Goal: Transaction & Acquisition: Purchase product/service

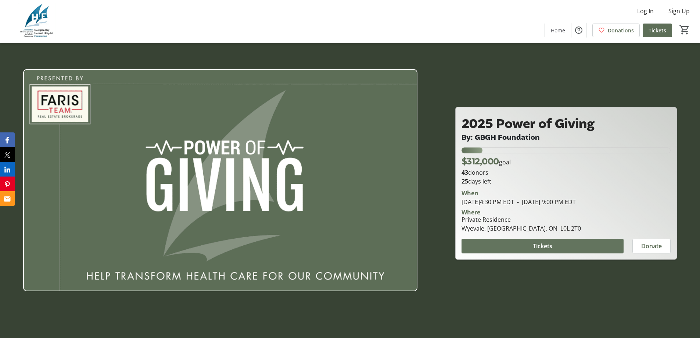
click at [527, 242] on span at bounding box center [542, 246] width 162 height 18
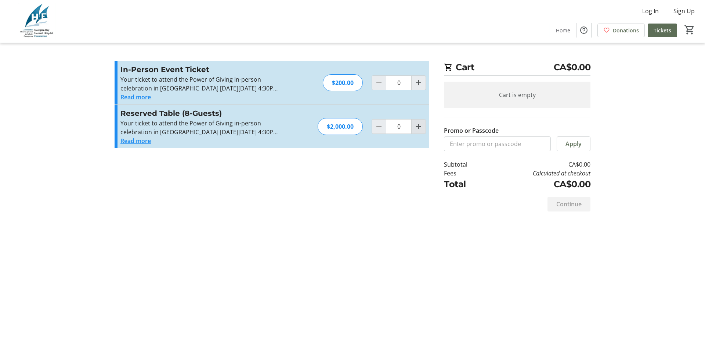
click at [419, 127] on mat-icon "Increment by one" at bounding box center [418, 126] width 9 height 9
type input "1"
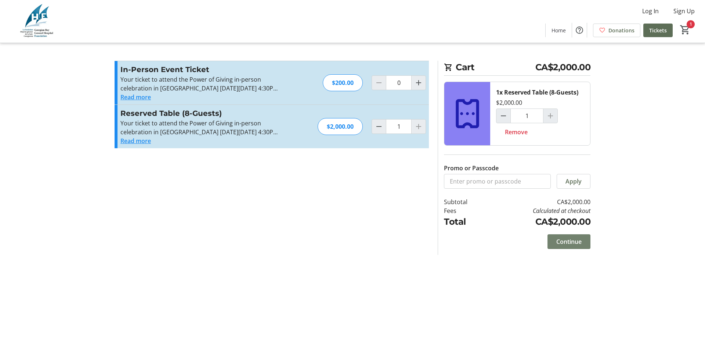
click at [564, 241] on span "Continue" at bounding box center [568, 241] width 25 height 9
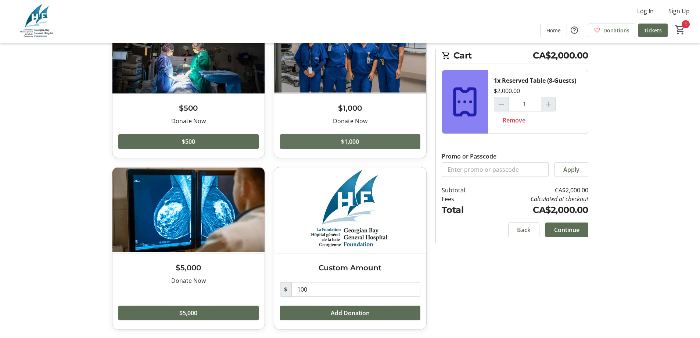
scroll to position [76, 0]
click at [571, 228] on span "Continue" at bounding box center [566, 229] width 25 height 9
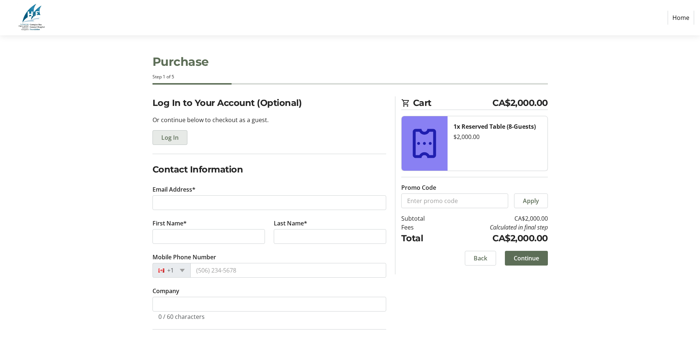
click at [176, 139] on span "Log In" at bounding box center [169, 137] width 17 height 9
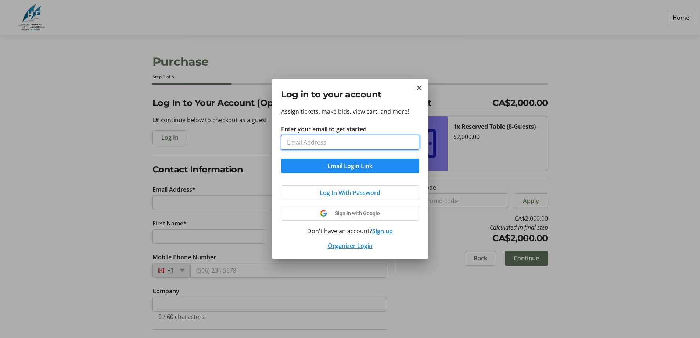
click at [288, 141] on input "Enter your email to get started" at bounding box center [350, 142] width 138 height 15
type input "[EMAIL_ADDRESS][DOMAIN_NAME]"
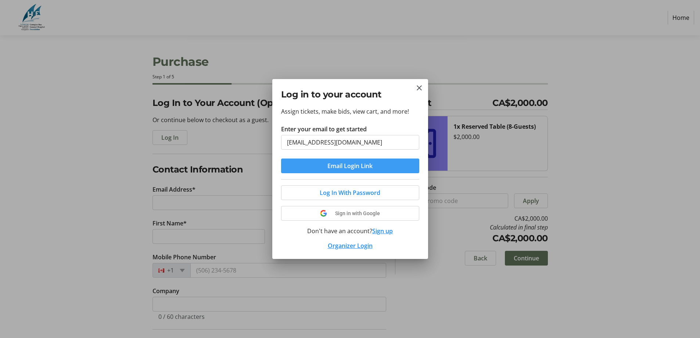
click at [349, 165] on span "Email Login Link" at bounding box center [349, 165] width 45 height 9
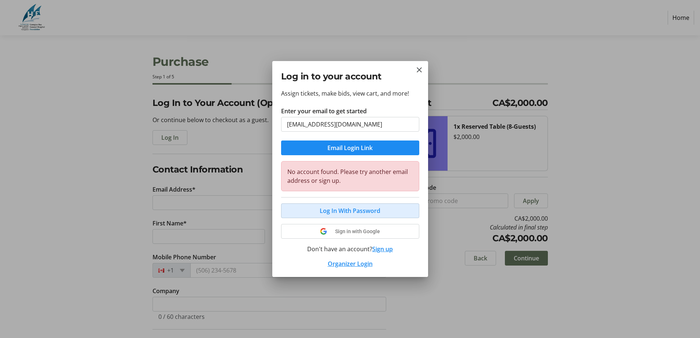
click at [349, 210] on span "Log In With Password" at bounding box center [350, 210] width 61 height 9
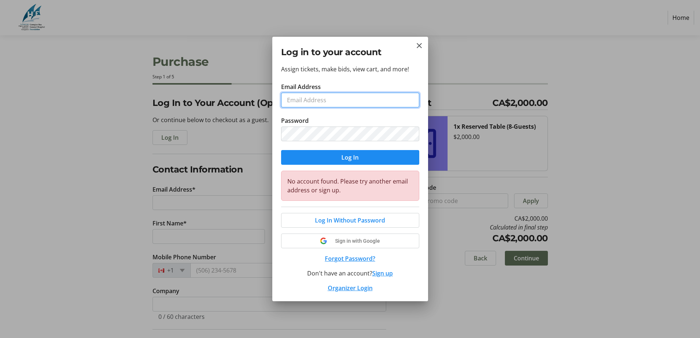
click at [320, 98] on input "Email Address" at bounding box center [350, 100] width 138 height 15
type input "[EMAIL_ADDRESS][DOMAIN_NAME]"
click at [418, 42] on mat-icon "Close" at bounding box center [419, 45] width 9 height 9
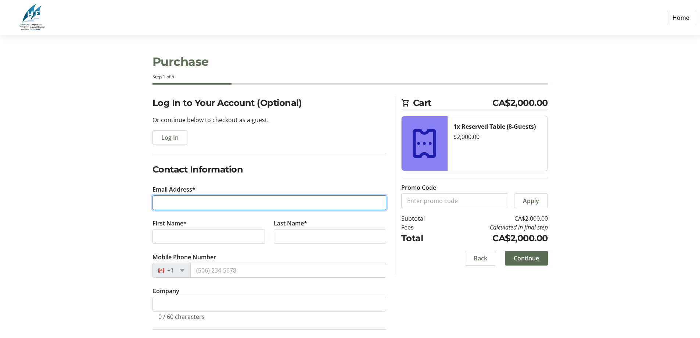
click at [180, 203] on input "Email Address*" at bounding box center [269, 202] width 234 height 15
type input "[EMAIL_ADDRESS][DOMAIN_NAME]"
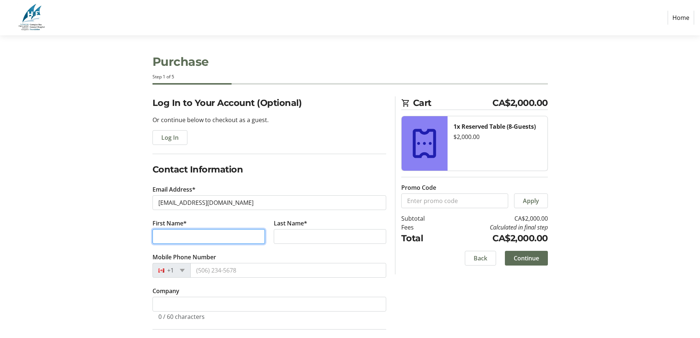
type input "[PERSON_NAME]"
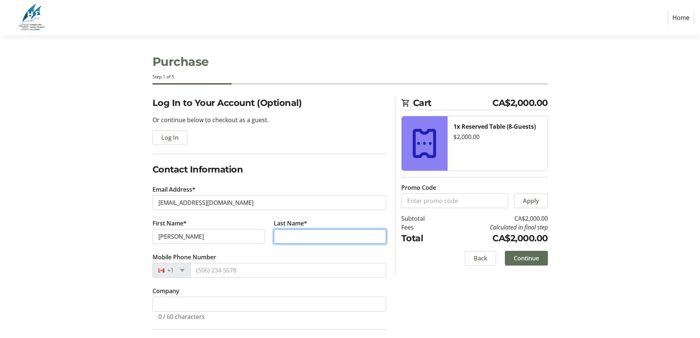
type input "[PERSON_NAME]"
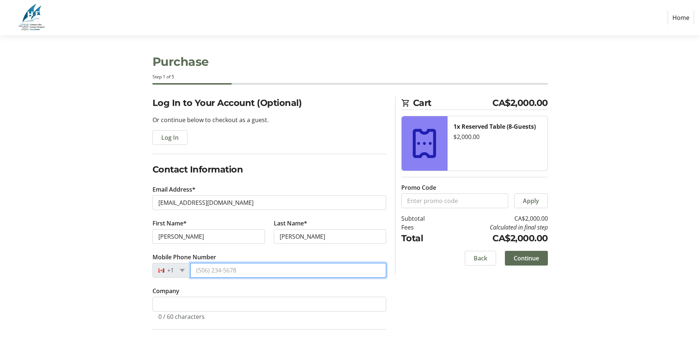
type input "[PHONE_NUMBER]"
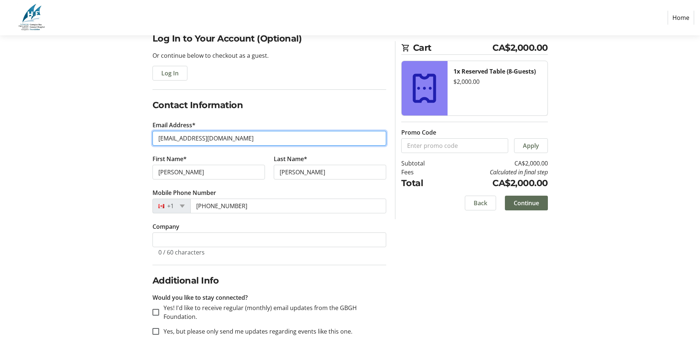
scroll to position [73, 0]
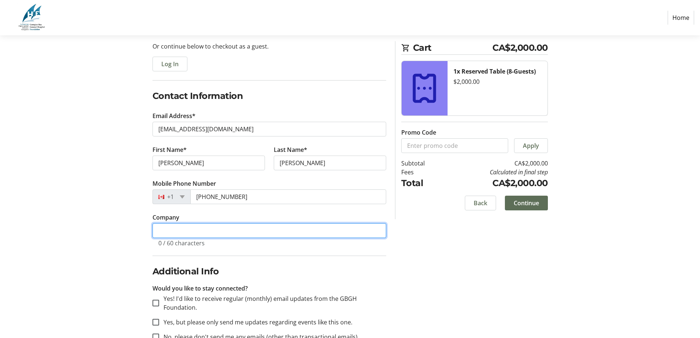
click at [168, 231] on input "Company" at bounding box center [269, 230] width 234 height 15
type input "Oak Bay Luxury Getaway"
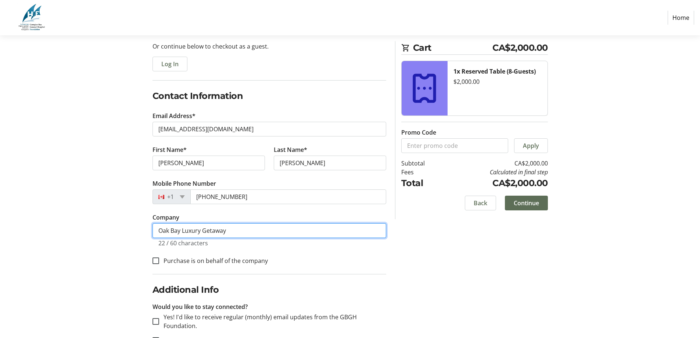
scroll to position [113, 0]
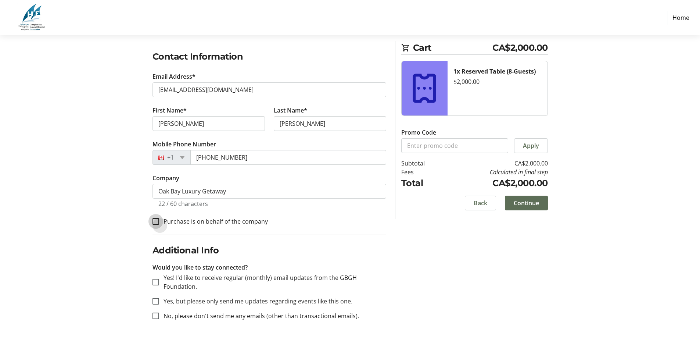
click at [158, 221] on input "Purchase is on behalf of the company" at bounding box center [155, 221] width 7 height 7
checkbox input "true"
click at [156, 280] on input "Yes! I'd like to receive regular (monthly) email updates from the GBGH Foundati…" at bounding box center [155, 281] width 7 height 7
checkbox input "true"
click at [531, 201] on span "Continue" at bounding box center [525, 202] width 25 height 9
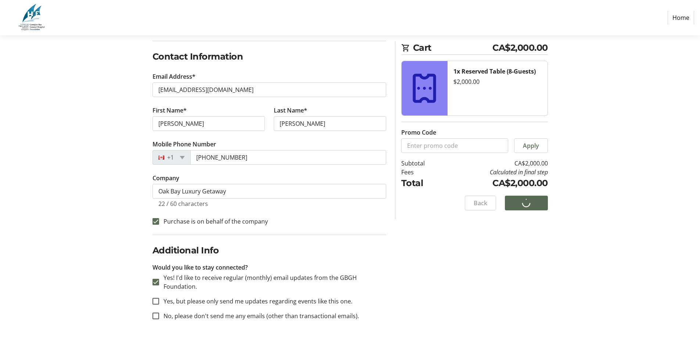
scroll to position [0, 0]
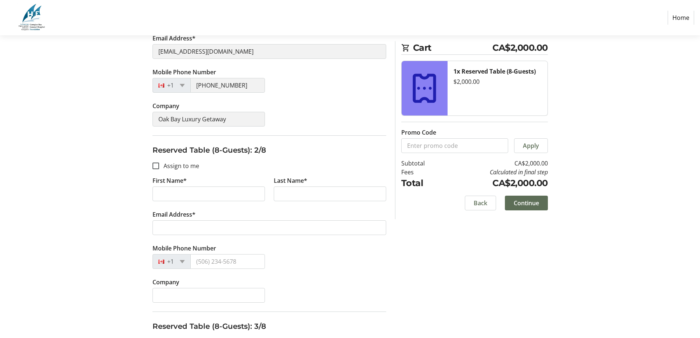
scroll to position [184, 0]
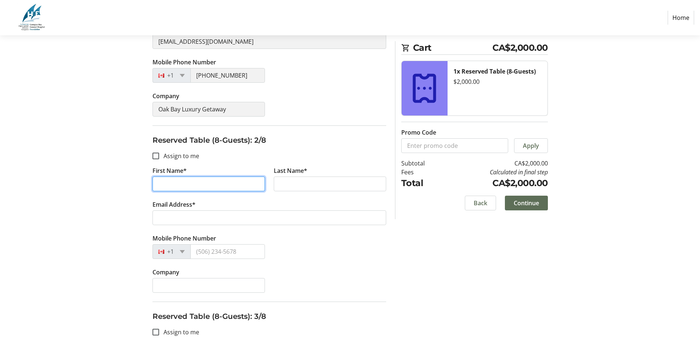
click at [181, 184] on input "First Name*" at bounding box center [208, 183] width 112 height 15
type input "[PERSON_NAME]"
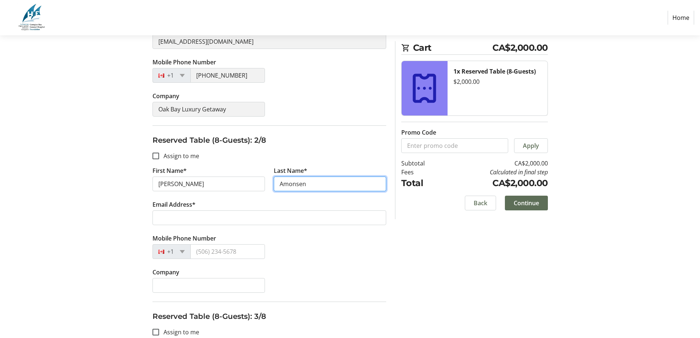
type input "Amonsen"
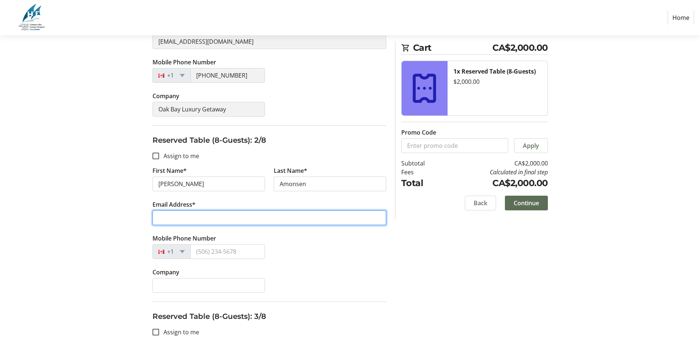
click at [185, 217] on input "Email Address*" at bounding box center [269, 217] width 234 height 15
type input "[EMAIL_ADDRESS][DOMAIN_NAME]"
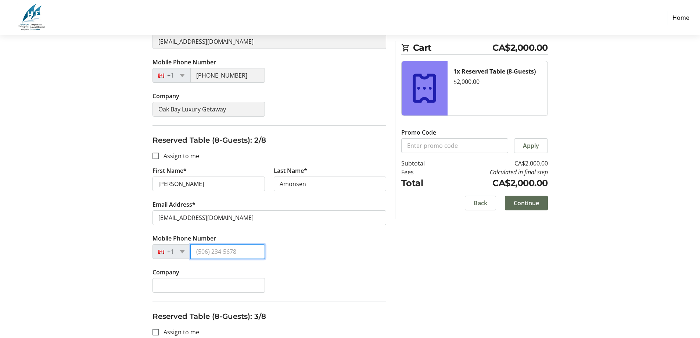
click at [197, 251] on input "Mobile Phone Number" at bounding box center [227, 251] width 75 height 15
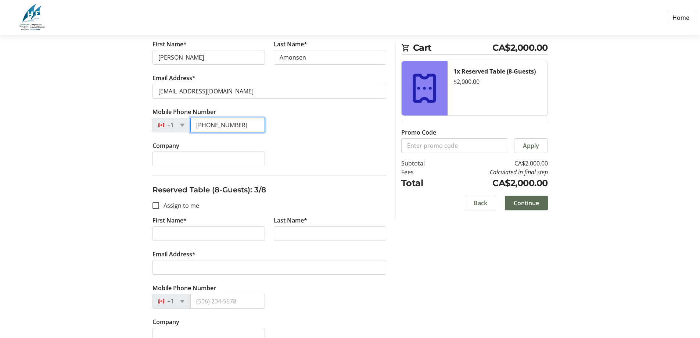
scroll to position [331, 0]
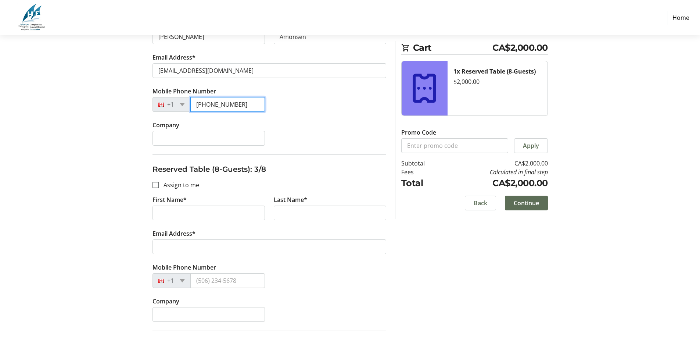
type input "[PHONE_NUMBER]"
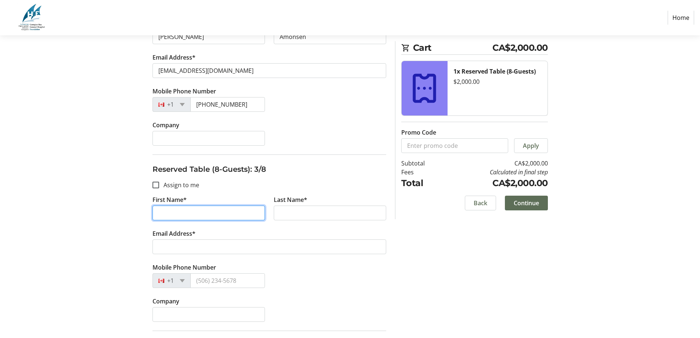
click at [169, 211] on input "First Name*" at bounding box center [208, 212] width 112 height 15
type input "[PERSON_NAME]"
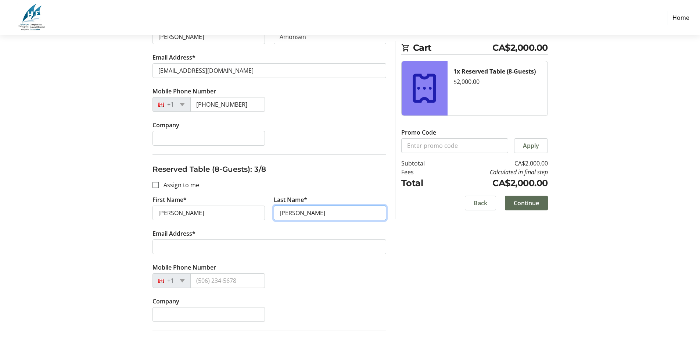
type input "[PERSON_NAME]"
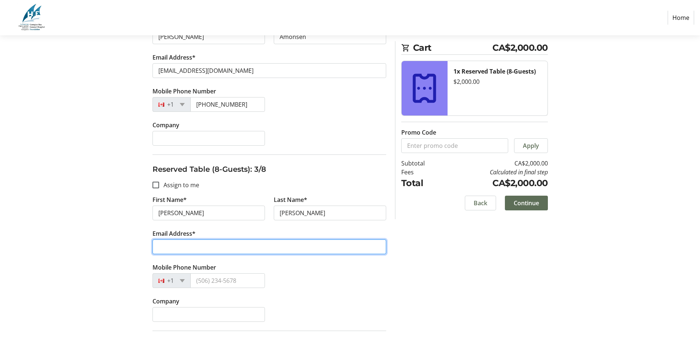
click at [168, 243] on input "Email Address*" at bounding box center [269, 246] width 234 height 15
type input "[PERSON_NAME][EMAIL_ADDRESS][DOMAIN_NAME]"
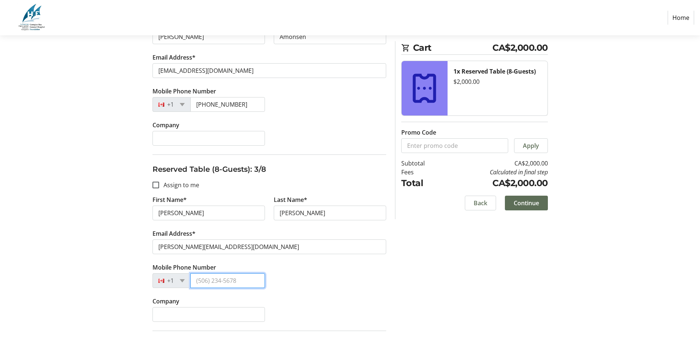
click at [202, 281] on input "Mobile Phone Number" at bounding box center [227, 280] width 75 height 15
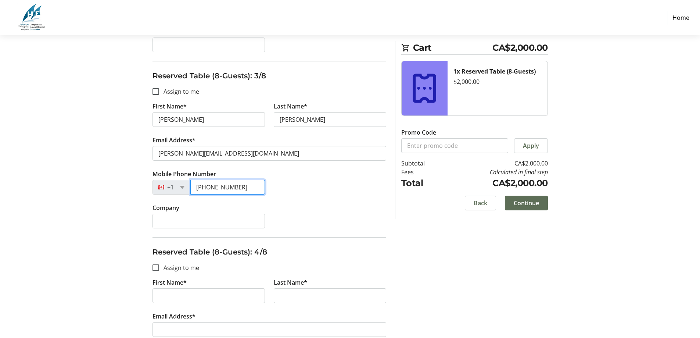
scroll to position [441, 0]
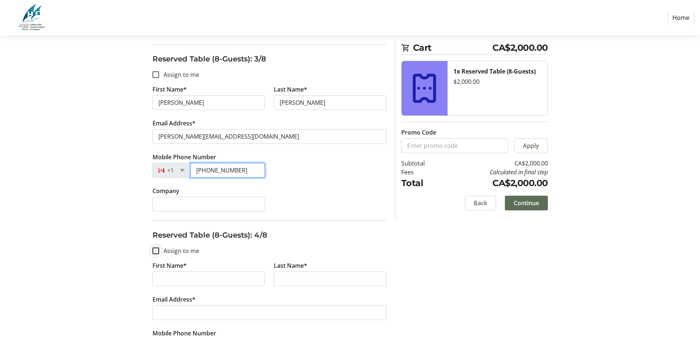
type input "[PHONE_NUMBER]"
click at [155, 249] on input "Assign to me" at bounding box center [155, 250] width 7 height 7
checkbox input "true"
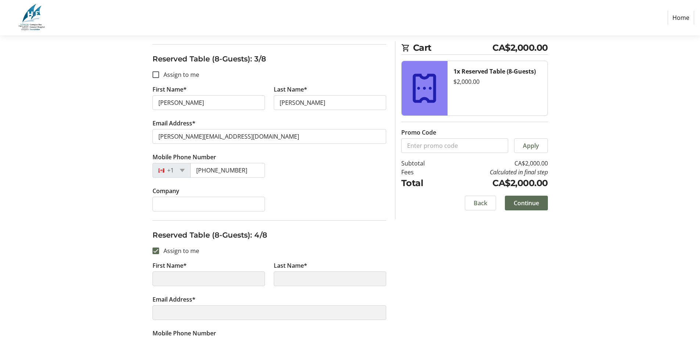
type input "[PERSON_NAME]"
type input "[EMAIL_ADDRESS][DOMAIN_NAME]"
type input "[PHONE_NUMBER]"
type input "Oak Bay Luxury Getaway"
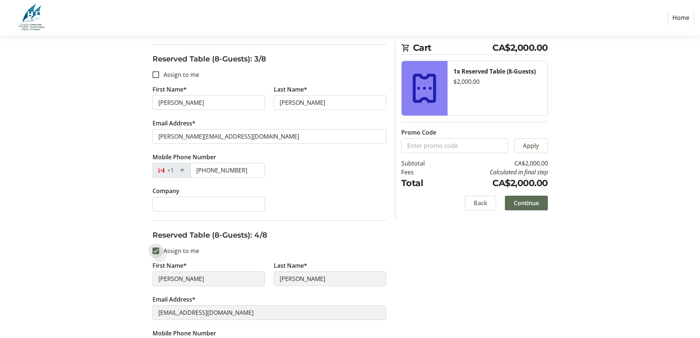
click at [153, 249] on input "Assign to me" at bounding box center [155, 250] width 7 height 7
checkbox input "false"
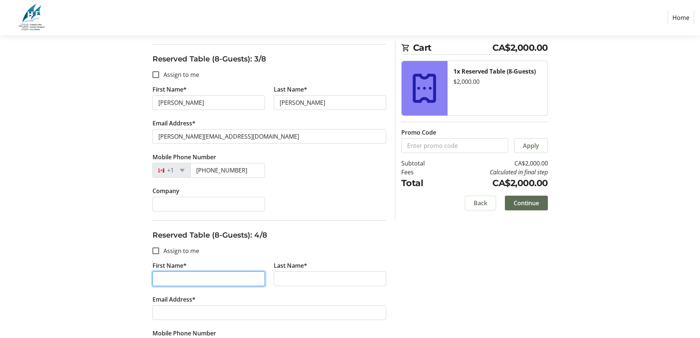
drag, startPoint x: 190, startPoint y: 281, endPoint x: 169, endPoint y: 281, distance: 21.3
click at [169, 281] on input "First Name*" at bounding box center [208, 278] width 112 height 15
type input "[PERSON_NAME]"
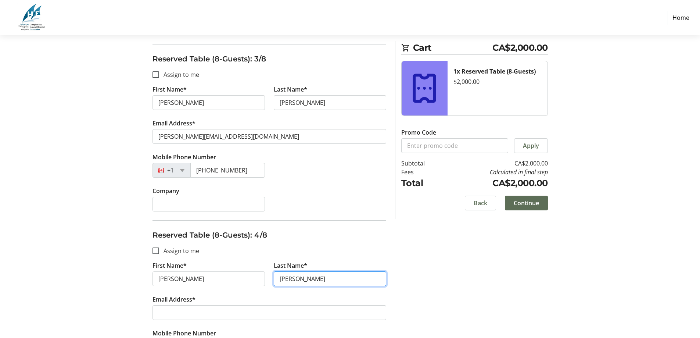
type input "[PERSON_NAME]"
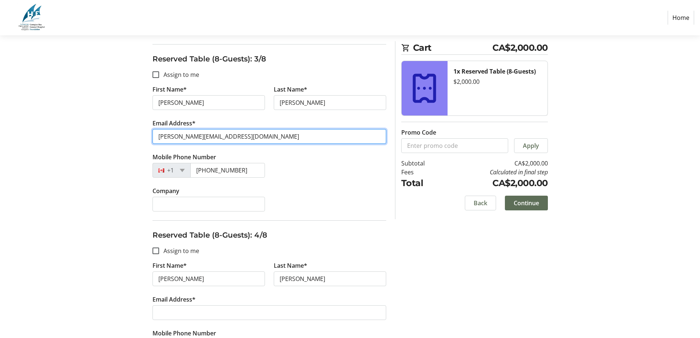
click at [219, 136] on input "[PERSON_NAME][EMAIL_ADDRESS][DOMAIN_NAME]" at bounding box center [269, 136] width 234 height 15
type input "[PERSON_NAME][EMAIL_ADDRESS][PERSON_NAME][DOMAIN_NAME]"
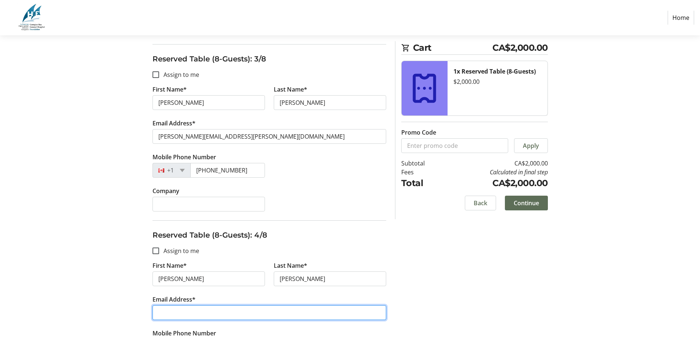
click at [167, 313] on input "Email Address*" at bounding box center [269, 312] width 234 height 15
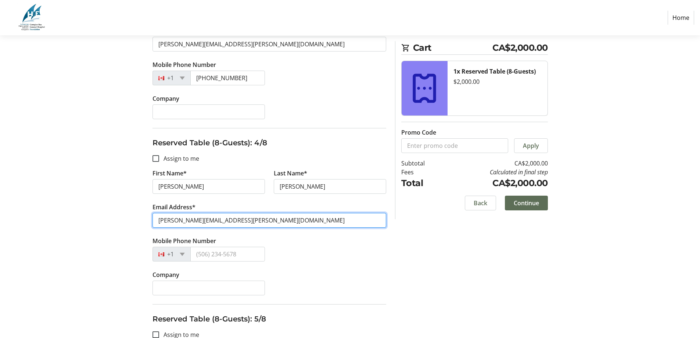
scroll to position [551, 0]
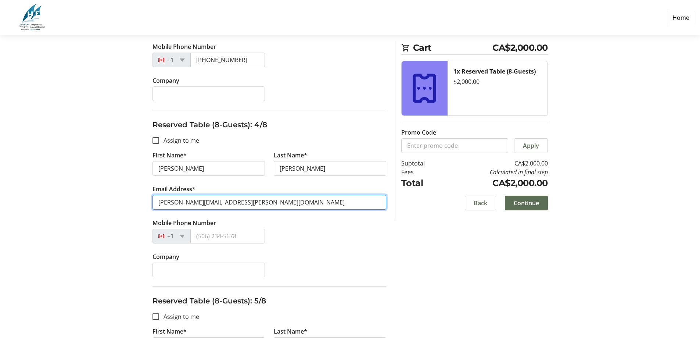
type input "[PERSON_NAME][EMAIL_ADDRESS][PERSON_NAME][DOMAIN_NAME]"
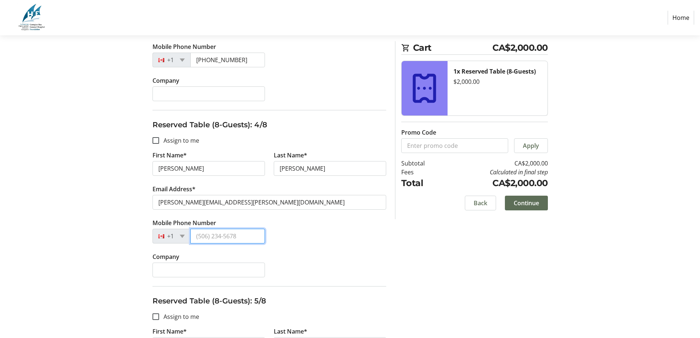
click at [202, 237] on input "Mobile Phone Number" at bounding box center [227, 235] width 75 height 15
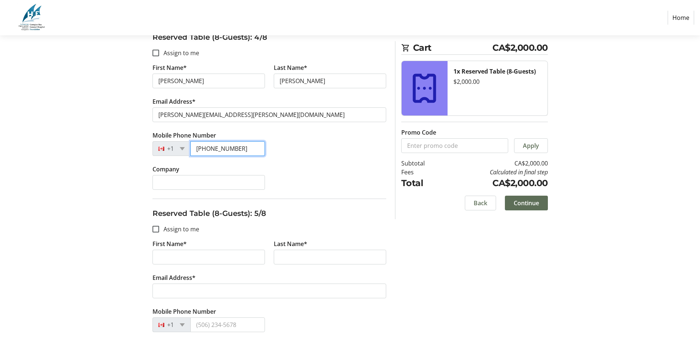
scroll to position [661, 0]
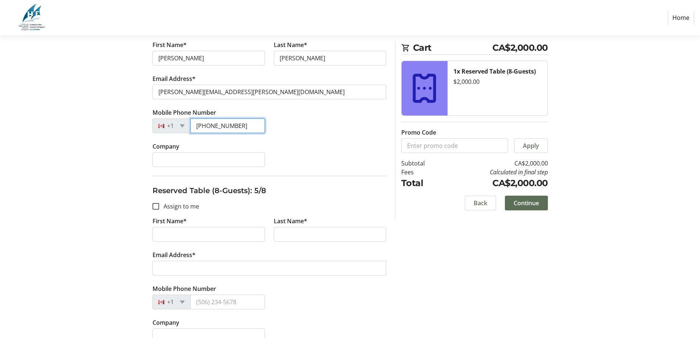
type input "[PHONE_NUMBER]"
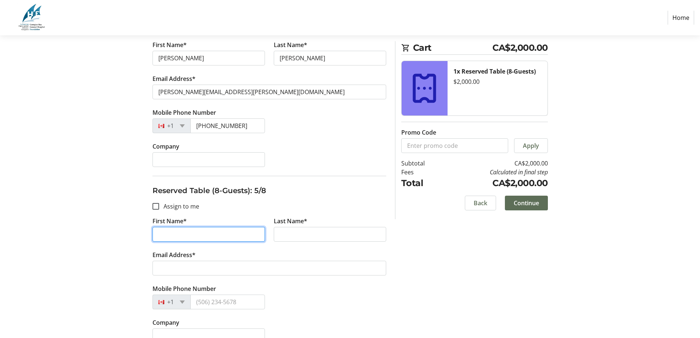
click at [162, 235] on input "First Name*" at bounding box center [208, 234] width 112 height 15
type input "A"
type input "[PERSON_NAME]"
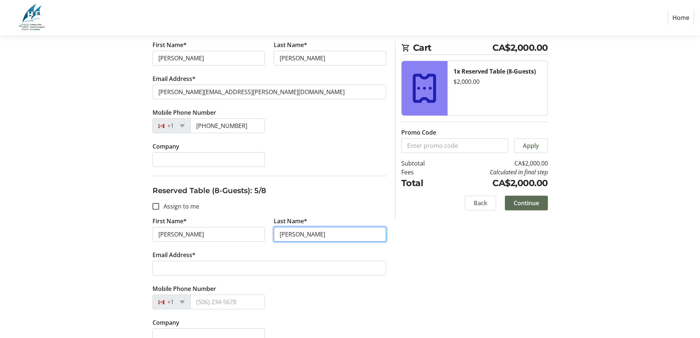
type input "[PERSON_NAME]"
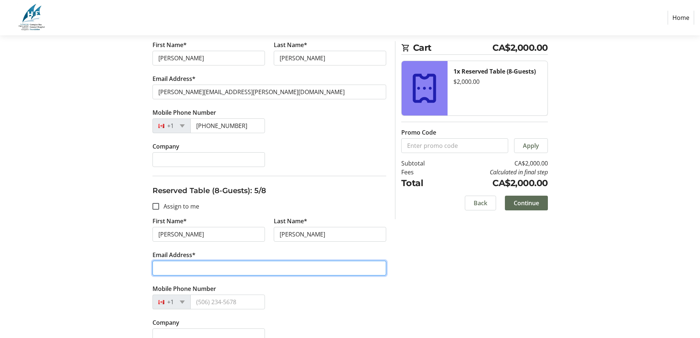
click at [163, 271] on input "Email Address*" at bounding box center [269, 267] width 234 height 15
type input "[PERSON_NAME][EMAIL_ADDRESS][DOMAIN_NAME]"
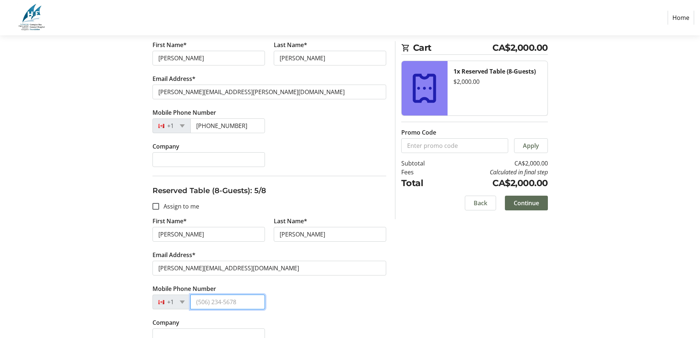
click at [200, 303] on input "Mobile Phone Number" at bounding box center [227, 301] width 75 height 15
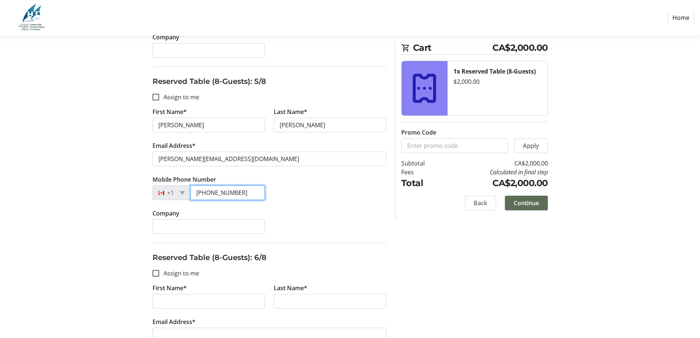
scroll to position [771, 0]
type input "[PHONE_NUMBER]"
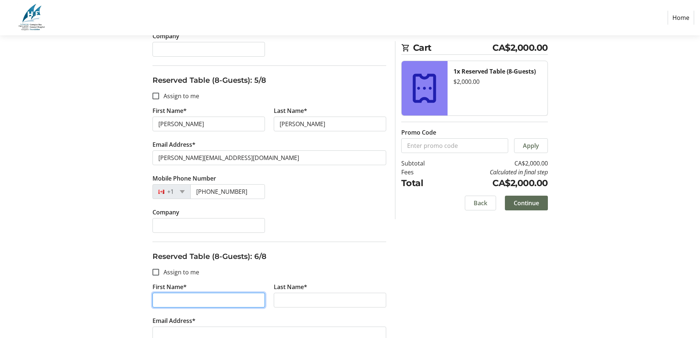
click at [193, 300] on input "First Name*" at bounding box center [208, 299] width 112 height 15
type input "[PERSON_NAME]"
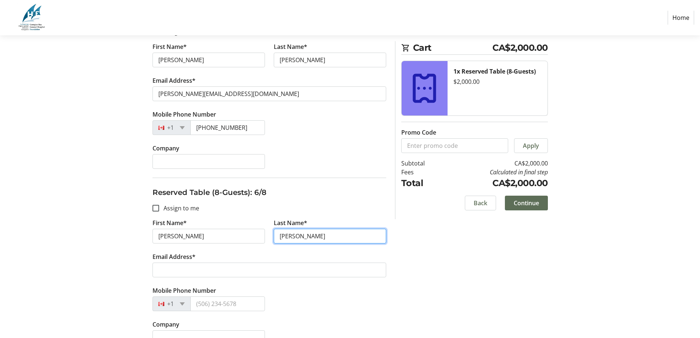
scroll to position [845, 0]
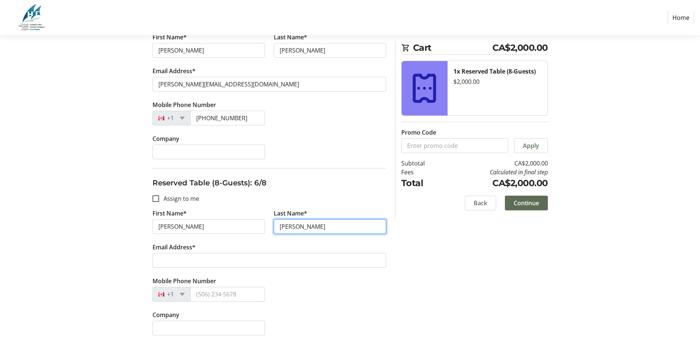
type input "[PERSON_NAME]"
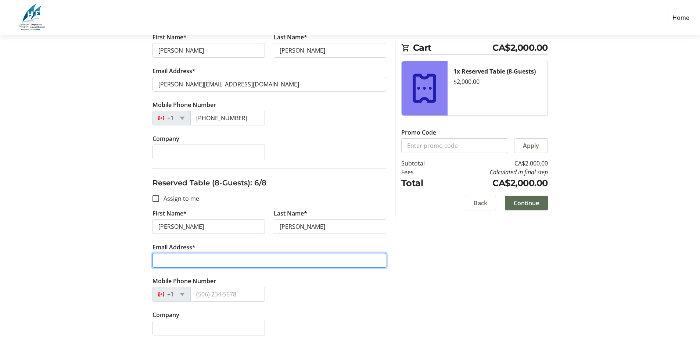
click at [165, 260] on input "Email Address*" at bounding box center [269, 260] width 234 height 15
type input "[PERSON_NAME][EMAIL_ADDRESS][DOMAIN_NAME]"
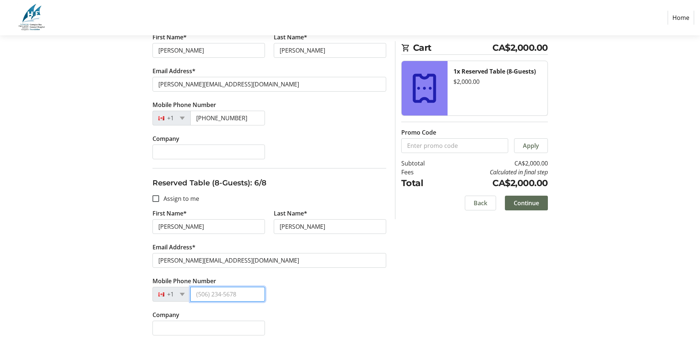
click at [213, 296] on input "Mobile Phone Number" at bounding box center [227, 293] width 75 height 15
type input "[PHONE_NUMBER]"
click at [311, 302] on div "Mobile Phone Number [PHONE_NUMBER]" at bounding box center [269, 293] width 242 height 34
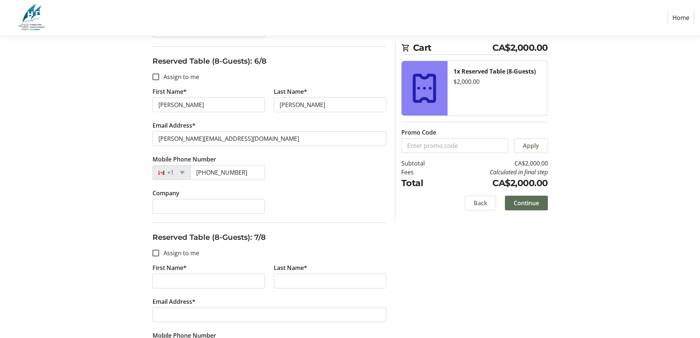
scroll to position [992, 0]
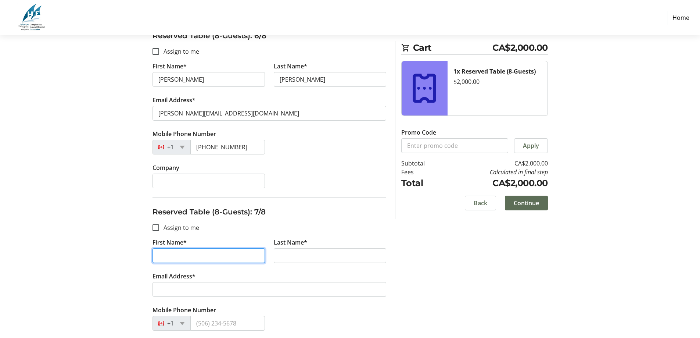
click at [160, 255] on input "First Name*" at bounding box center [208, 255] width 112 height 15
type input "Dr. [PERSON_NAME]"
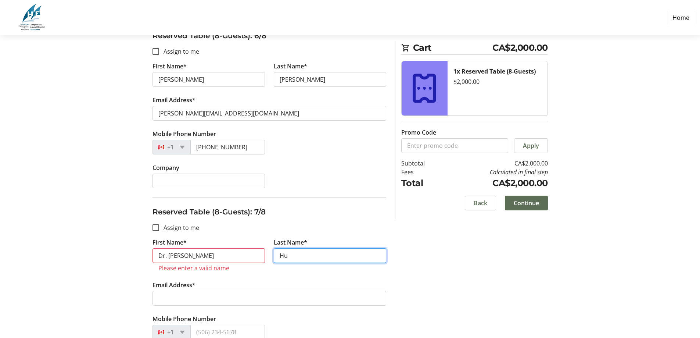
type input "Hu"
drag, startPoint x: 181, startPoint y: 255, endPoint x: 137, endPoint y: 264, distance: 44.9
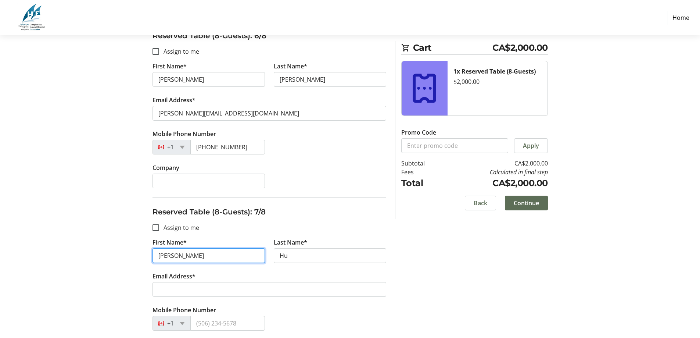
type input "[PERSON_NAME]"
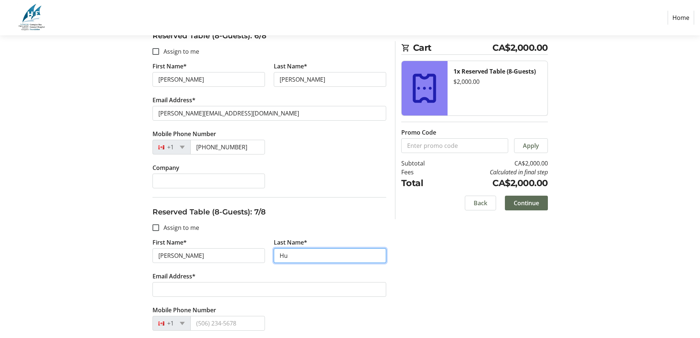
click at [301, 256] on input "Hu" at bounding box center [330, 255] width 112 height 15
type input "[PERSON_NAME]"
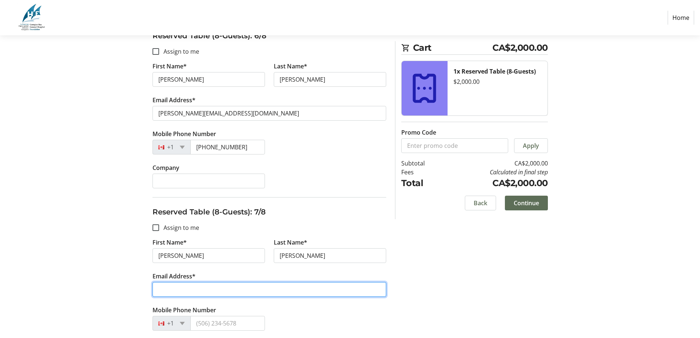
click at [214, 290] on input "Email Address*" at bounding box center [269, 289] width 234 height 15
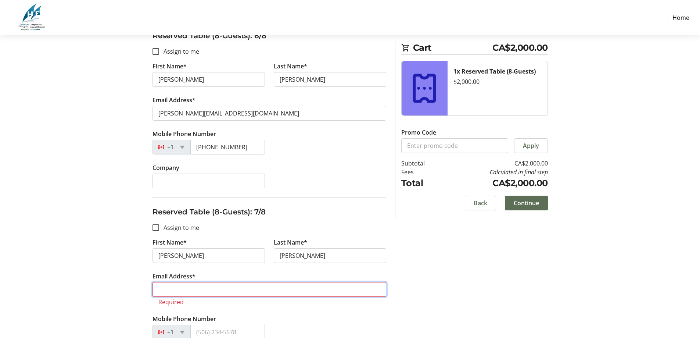
click at [179, 291] on input "Email Address*" at bounding box center [269, 289] width 234 height 15
paste input "[EMAIL_ADDRESS][DOMAIN_NAME]"
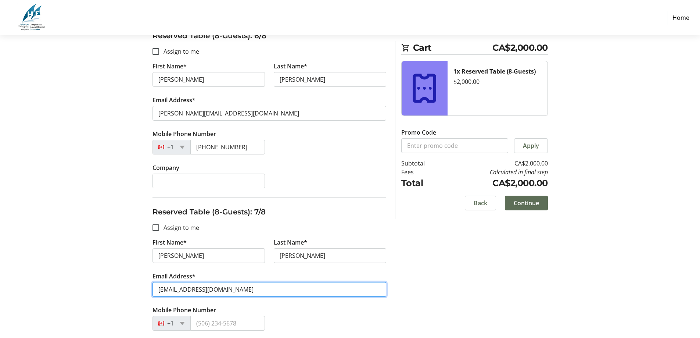
type input "[EMAIL_ADDRESS][DOMAIN_NAME]"
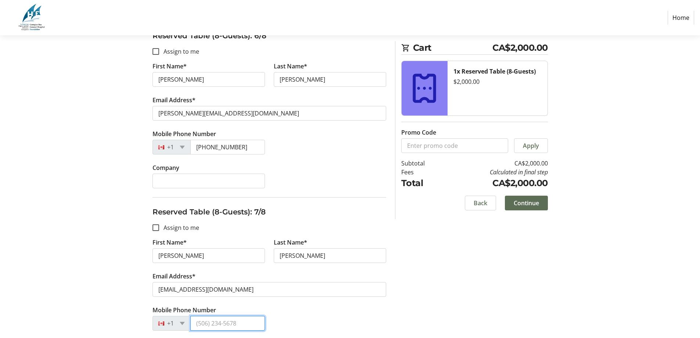
click at [207, 321] on input "Mobile Phone Number" at bounding box center [227, 322] width 75 height 15
type input "[PHONE_NUMBER]"
click at [298, 324] on div "Mobile Phone Number [PHONE_NUMBER]" at bounding box center [269, 322] width 242 height 34
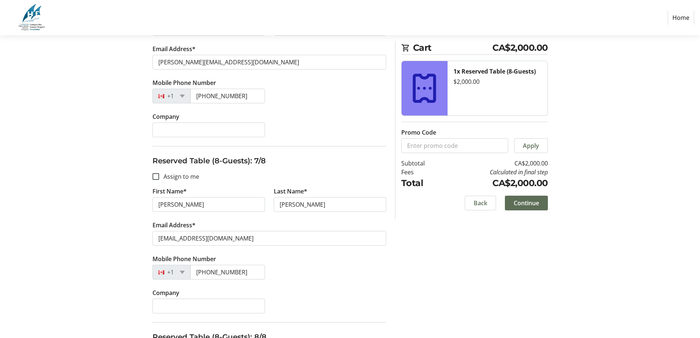
scroll to position [1065, 0]
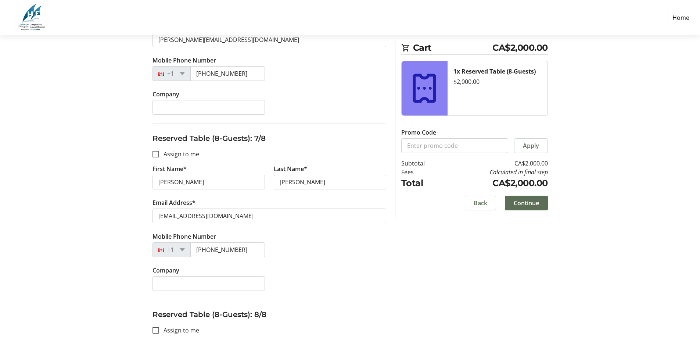
click at [307, 250] on div "Mobile Phone Number [PHONE_NUMBER]" at bounding box center [269, 249] width 242 height 34
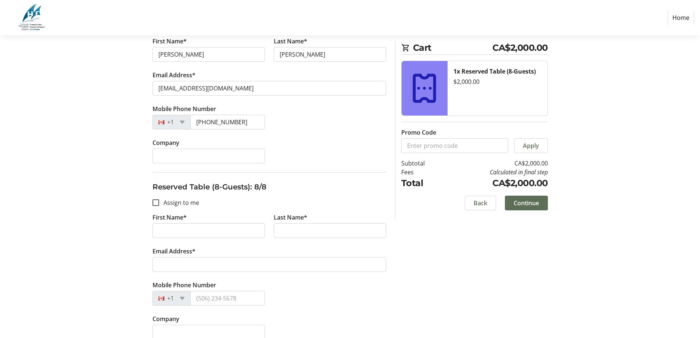
scroll to position [1203, 0]
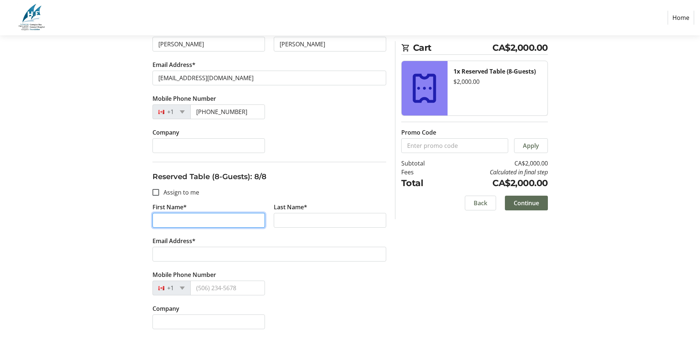
click at [175, 219] on input "First Name*" at bounding box center [208, 220] width 112 height 15
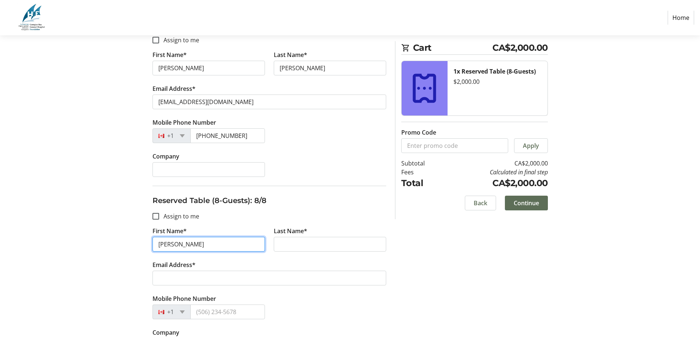
scroll to position [1166, 0]
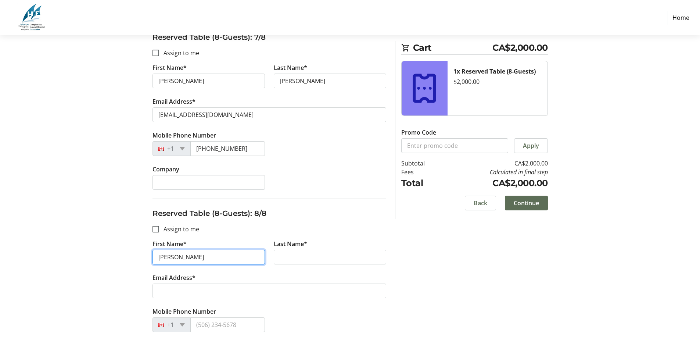
type input "[PERSON_NAME]"
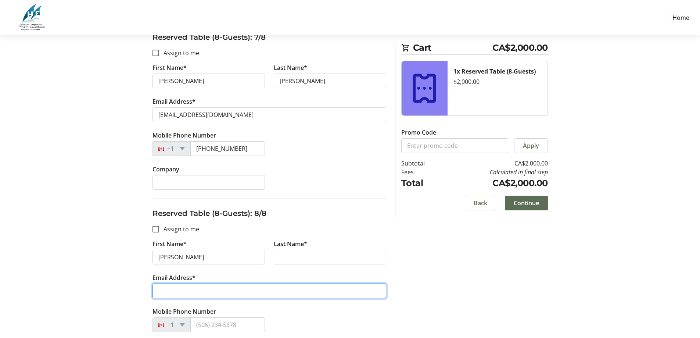
click at [173, 289] on input "Email Address*" at bounding box center [269, 290] width 234 height 15
type input "[EMAIL_ADDRESS][DOMAIN_NAME]"
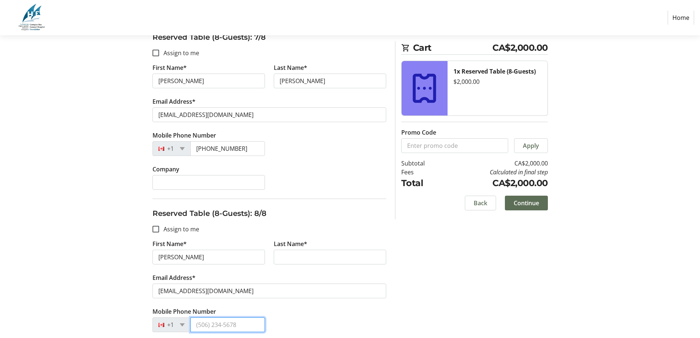
click at [196, 323] on input "Mobile Phone Number" at bounding box center [227, 324] width 75 height 15
type input "[PHONE_NUMBER]"
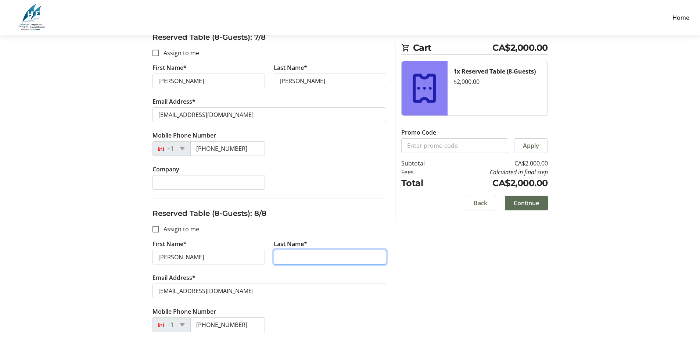
click at [296, 256] on input "Last Name*" at bounding box center [330, 256] width 112 height 15
type input "[PERSON_NAME]"
click at [284, 308] on div "Mobile Phone Number [PHONE_NUMBER]" at bounding box center [269, 324] width 242 height 34
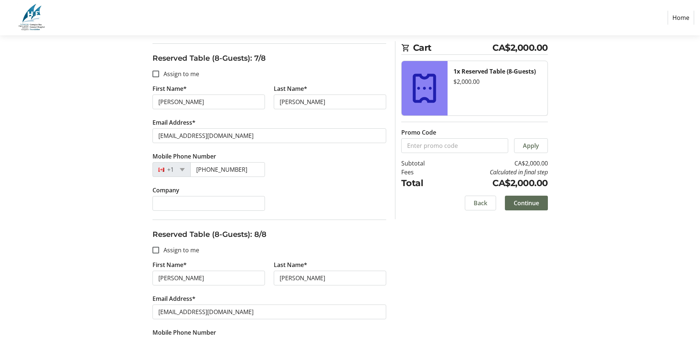
scroll to position [1129, 0]
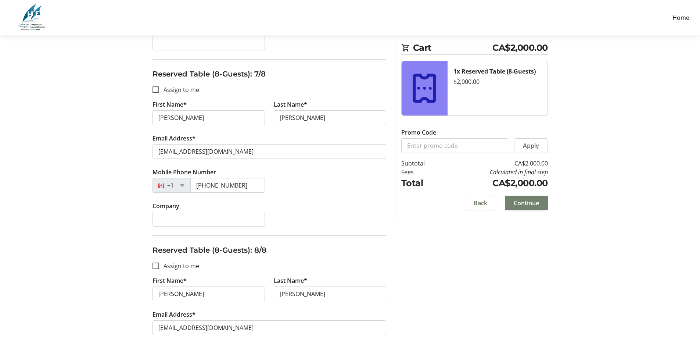
click at [524, 202] on span "Continue" at bounding box center [525, 202] width 25 height 9
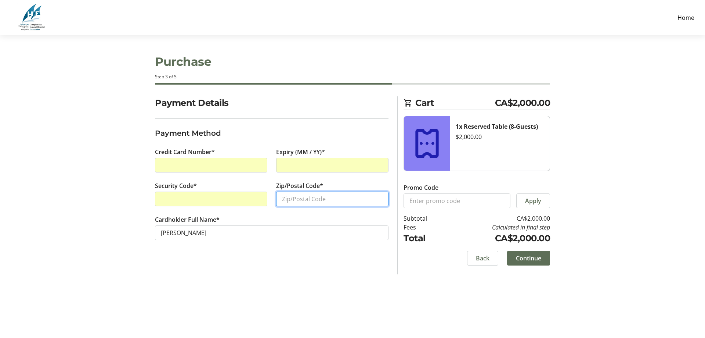
click at [308, 199] on input "Zip/Postal Code*" at bounding box center [332, 198] width 112 height 15
type input "L0K1S0"
click at [537, 260] on span "Continue" at bounding box center [528, 257] width 25 height 9
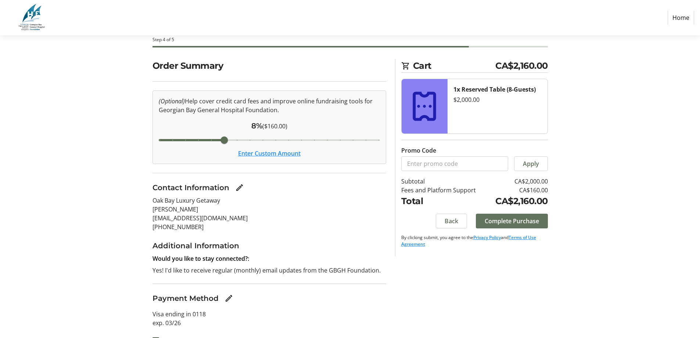
scroll to position [53, 0]
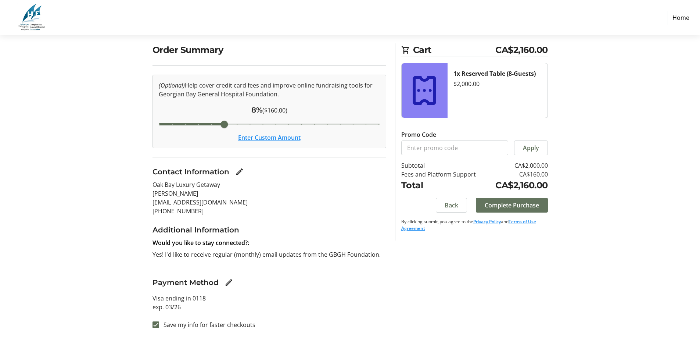
click at [522, 203] on span "Complete Purchase" at bounding box center [511, 205] width 54 height 9
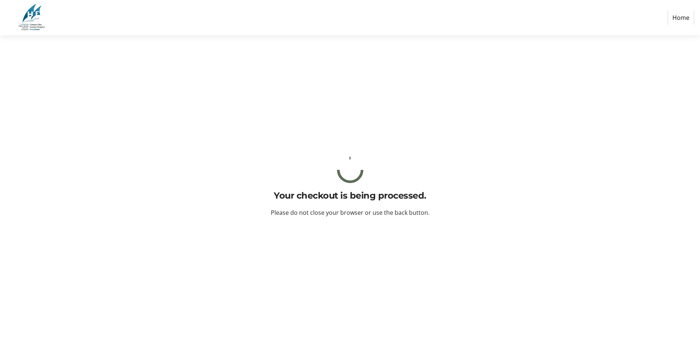
scroll to position [0, 0]
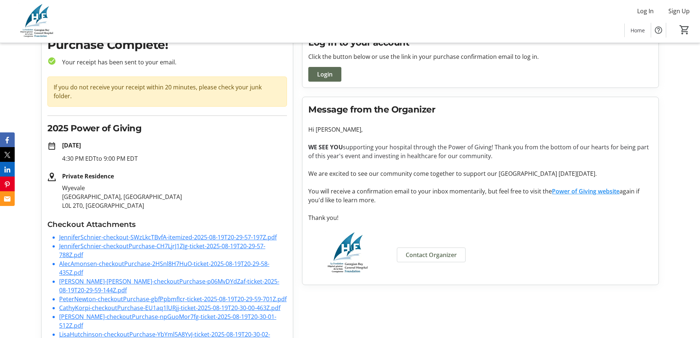
scroll to position [65, 0]
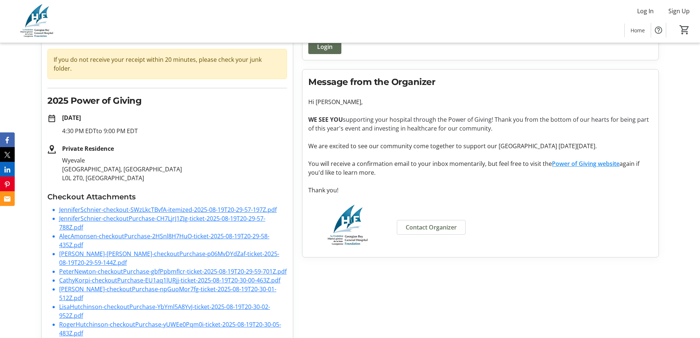
click at [152, 320] on link "RogerHutchinson-checkoutPurchase-yUWEe0Pqm0i-ticket-2025-08-19T20-30-05-483Z.pdf" at bounding box center [170, 328] width 222 height 17
